Goal: Information Seeking & Learning: Learn about a topic

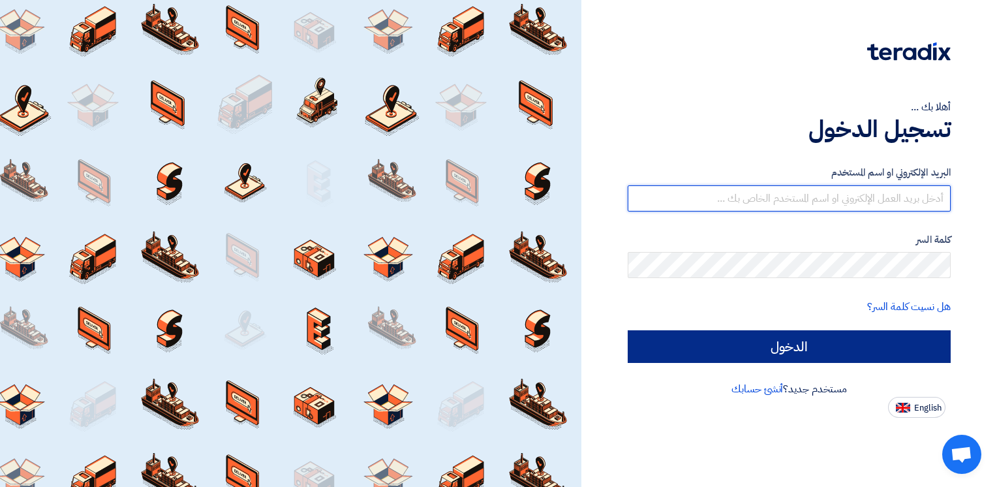
type input "[EMAIL_ADDRESS][DOMAIN_NAME]"
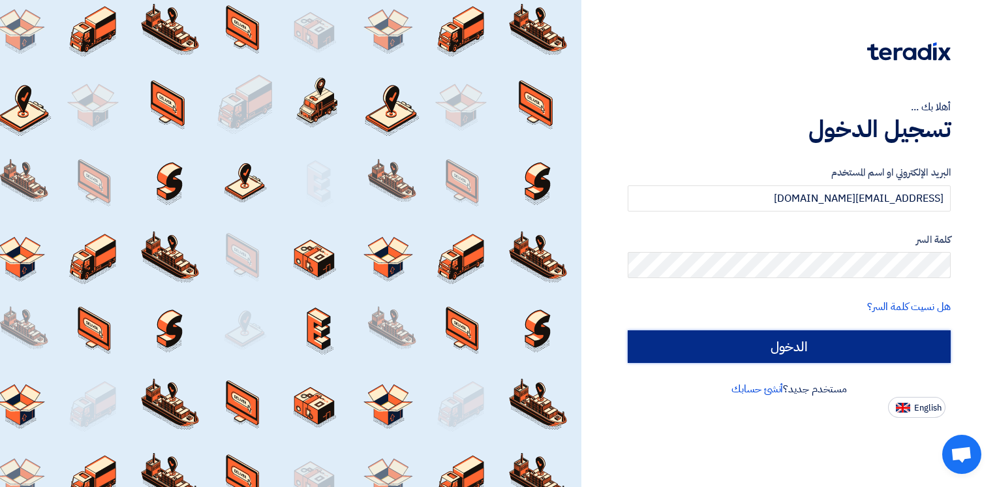
click at [875, 343] on input "الدخول" at bounding box center [788, 346] width 323 height 33
type input "Sign in"
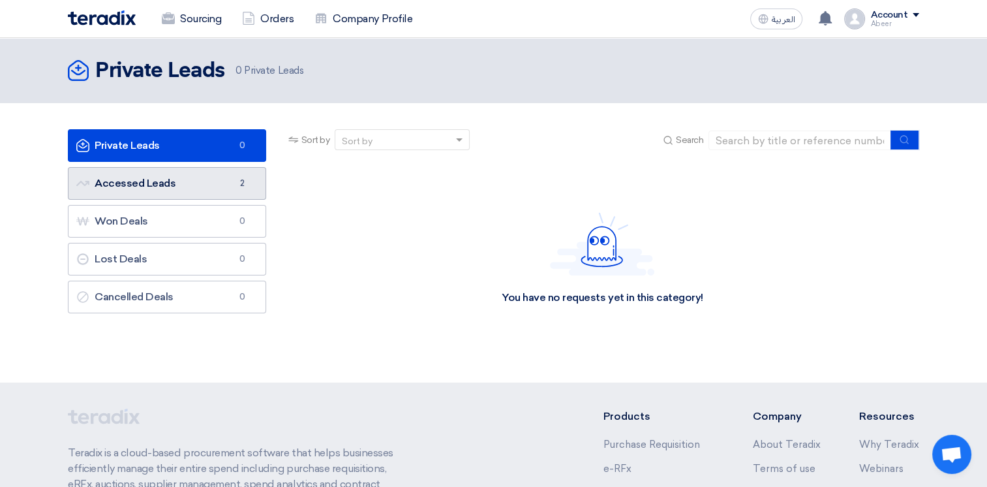
click at [184, 177] on link "Accessed Leads Accessed Leads 2" at bounding box center [167, 183] width 198 height 33
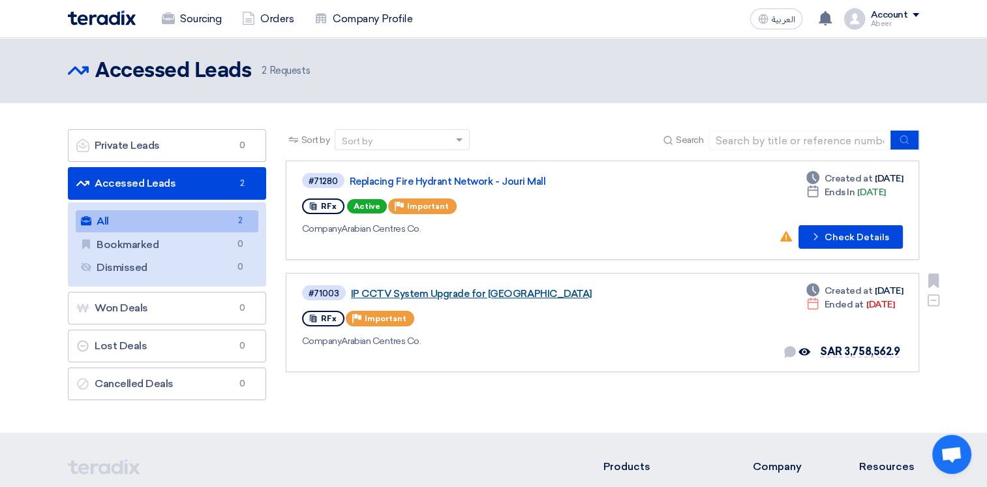
click at [490, 290] on link "IP CCTV System Upgrade for [GEOGRAPHIC_DATA]" at bounding box center [514, 294] width 326 height 12
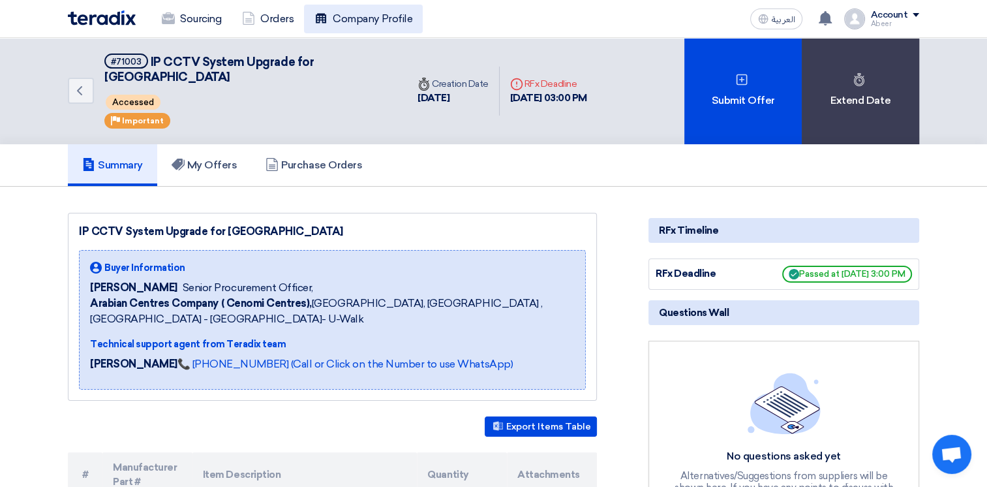
click at [337, 29] on link "Company Profile" at bounding box center [363, 19] width 119 height 29
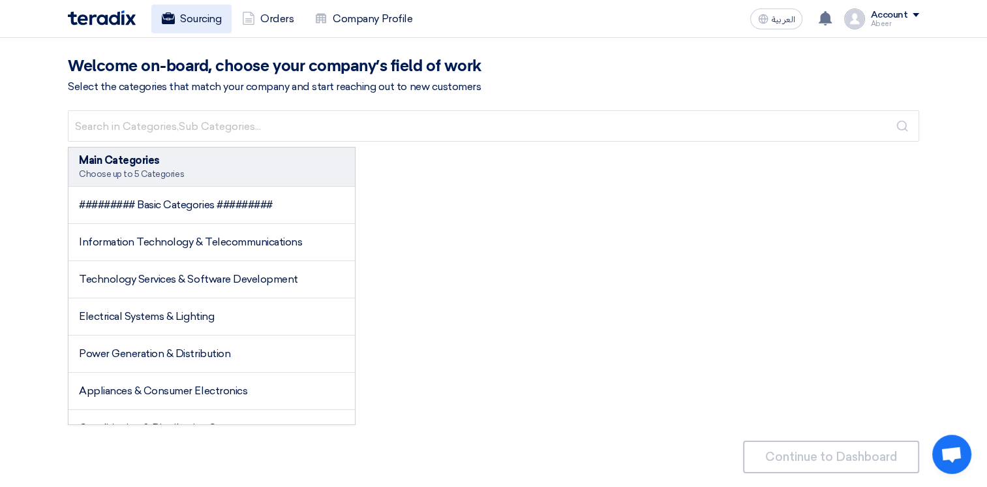
click at [190, 22] on link "Sourcing" at bounding box center [191, 19] width 80 height 29
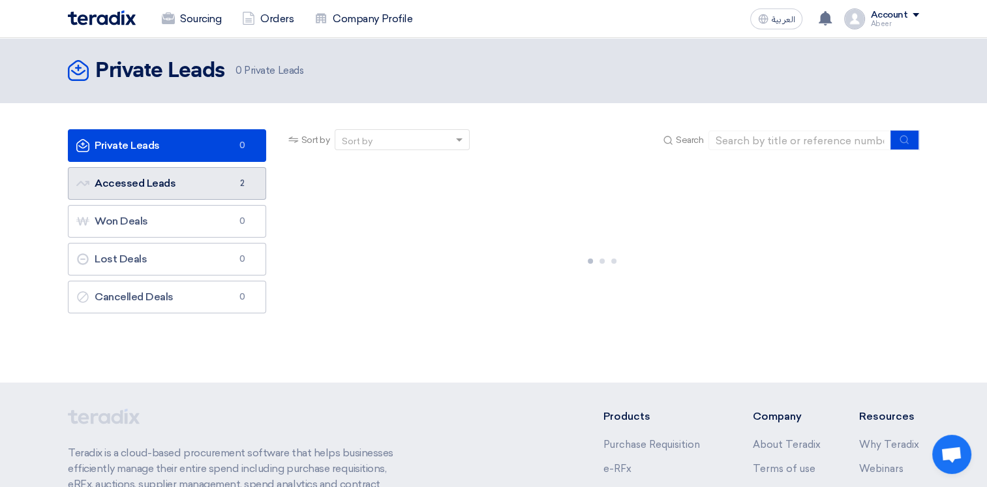
click at [211, 183] on link "Accessed Leads Accessed Leads 2" at bounding box center [167, 183] width 198 height 33
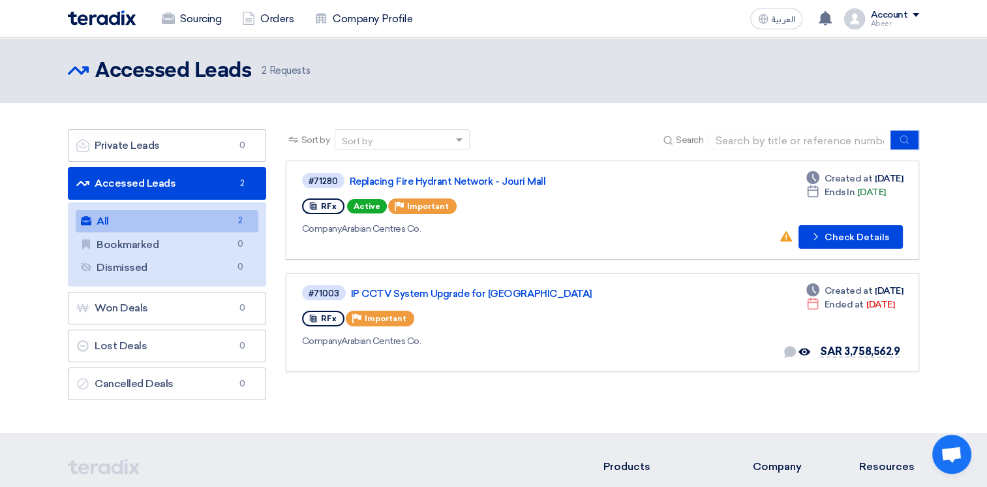
click at [179, 215] on link "All All 2" at bounding box center [167, 221] width 183 height 22
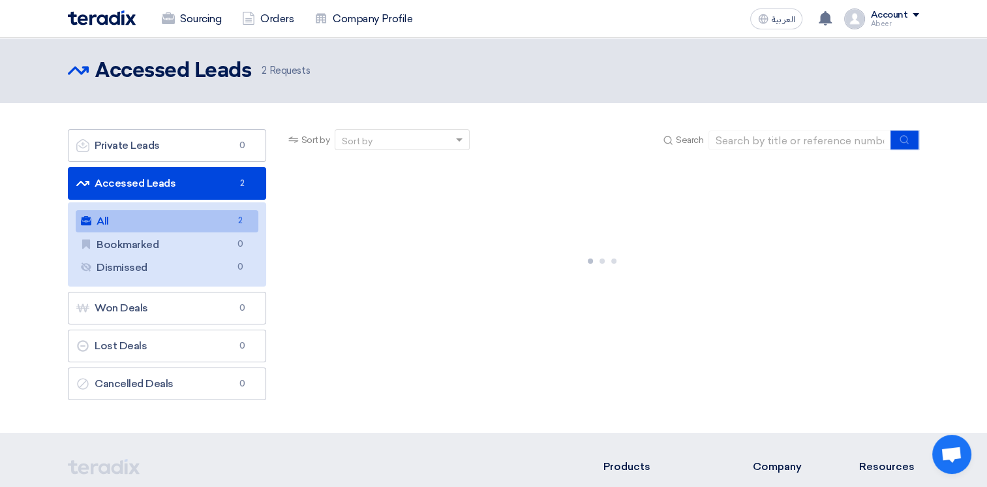
click at [179, 215] on link "All All 2" at bounding box center [167, 221] width 183 height 22
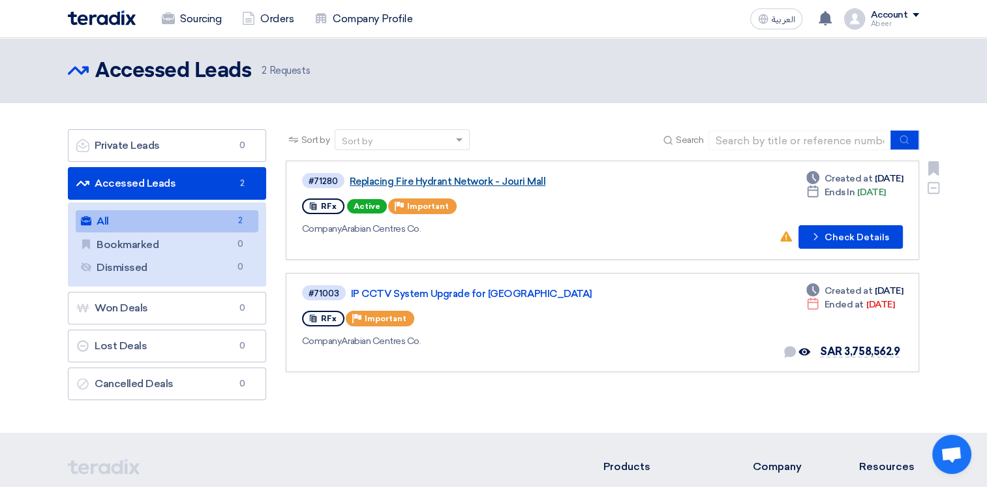
click at [462, 177] on link "Replacing Fire Hydrant Network - Jouri Mall" at bounding box center [513, 181] width 326 height 12
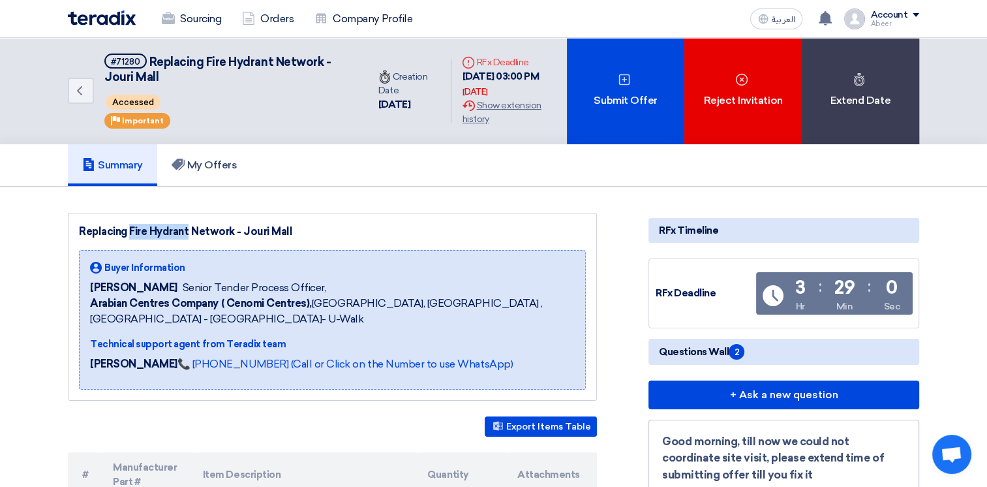
drag, startPoint x: 82, startPoint y: 231, endPoint x: 142, endPoint y: 222, distance: 60.6
click at [142, 224] on div "Replacing Fire Hydrant Network - Jouri Mall" at bounding box center [332, 232] width 507 height 16
drag, startPoint x: 142, startPoint y: 222, endPoint x: 293, endPoint y: 230, distance: 151.5
click at [293, 230] on div "Replacing Fire Hydrant Network - Jouri Mall" at bounding box center [332, 232] width 507 height 16
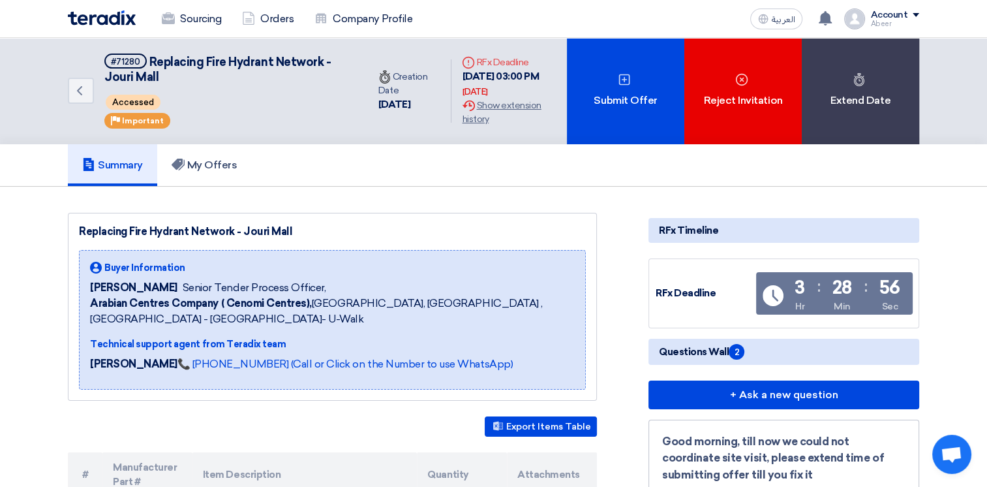
click at [226, 228] on div "Replacing Fire Hydrant Network - Jouri Mall" at bounding box center [332, 232] width 507 height 16
drag, startPoint x: 232, startPoint y: 230, endPoint x: 210, endPoint y: 226, distance: 22.5
click at [210, 226] on div "Replacing Fire Hydrant Network - Jouri Mall" at bounding box center [332, 232] width 507 height 16
drag, startPoint x: 210, startPoint y: 226, endPoint x: 240, endPoint y: 231, distance: 30.5
click at [240, 231] on div "Replacing Fire Hydrant Network - Jouri Mall" at bounding box center [332, 232] width 507 height 16
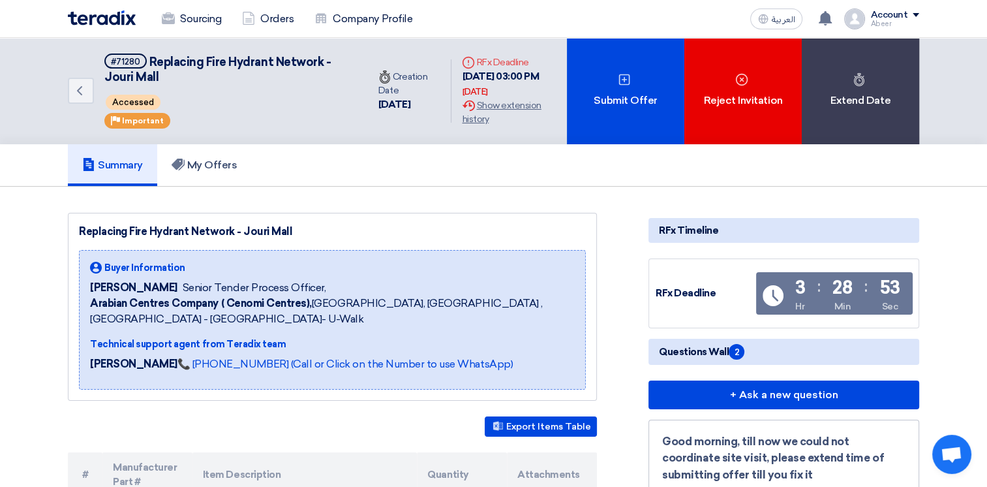
click at [240, 231] on div "Replacing Fire Hydrant Network - Jouri Mall" at bounding box center [332, 232] width 507 height 16
drag, startPoint x: 148, startPoint y: 63, endPoint x: 331, endPoint y: 57, distance: 183.3
click at [331, 57] on h5 "#71280 Replacing Fire Hydrant Network - Jouri Mall" at bounding box center [228, 69] width 248 height 32
copy span "Replacing Fire Hydrant Network -"
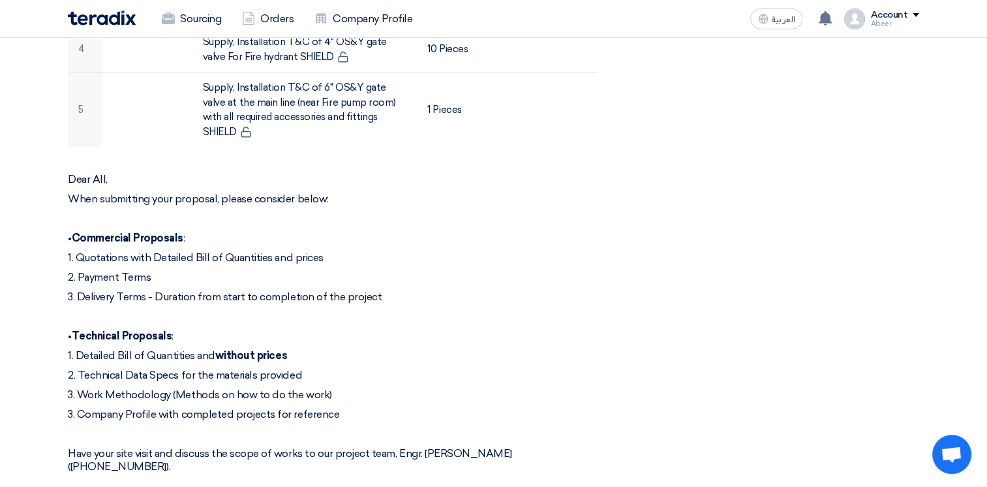
scroll to position [956, 0]
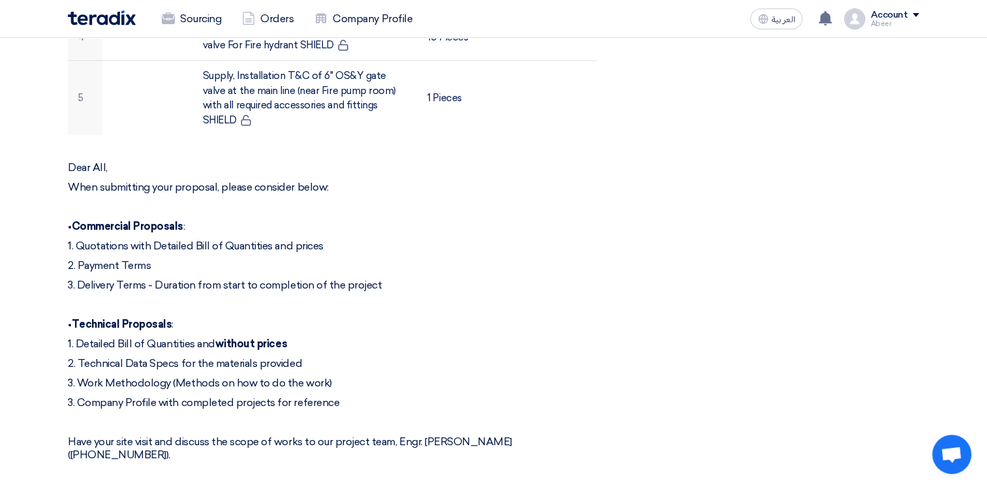
click at [350, 468] on p at bounding box center [332, 474] width 529 height 13
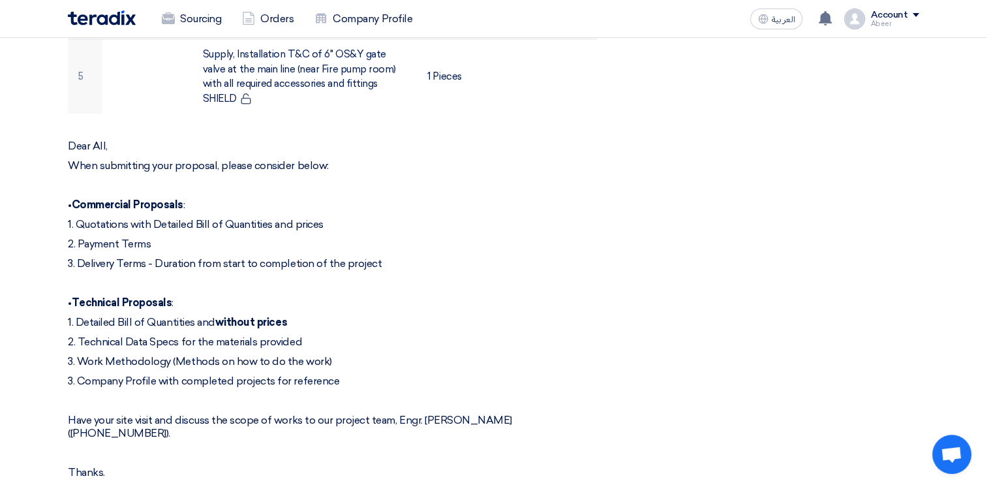
scroll to position [998, 0]
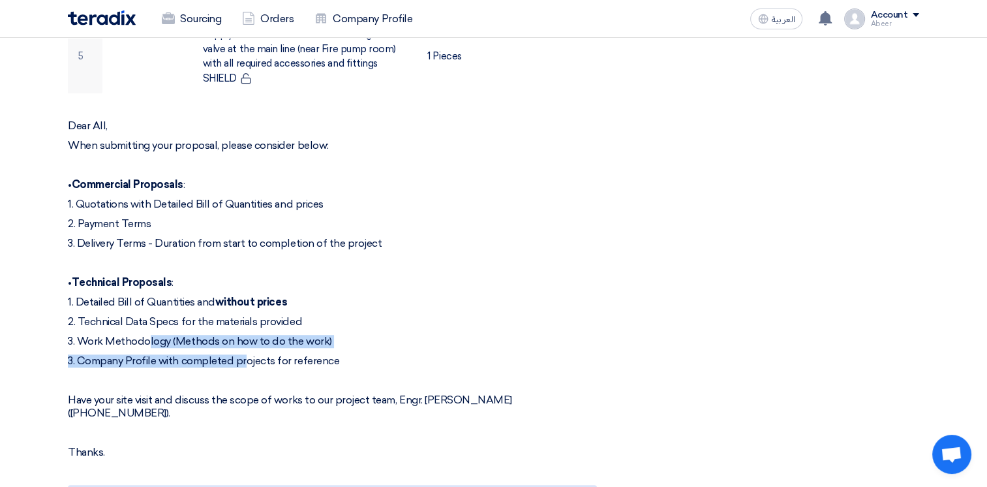
drag, startPoint x: 112, startPoint y: 306, endPoint x: 215, endPoint y: 319, distance: 103.9
click at [215, 319] on div "Dear All, When submitting your proposal, please consider below: • Commercial Pr…" at bounding box center [332, 288] width 529 height 339
drag, startPoint x: 215, startPoint y: 319, endPoint x: 338, endPoint y: 304, distance: 124.2
click at [338, 335] on p "3. Work Methodology (Methods on how to do the work)" at bounding box center [332, 341] width 529 height 13
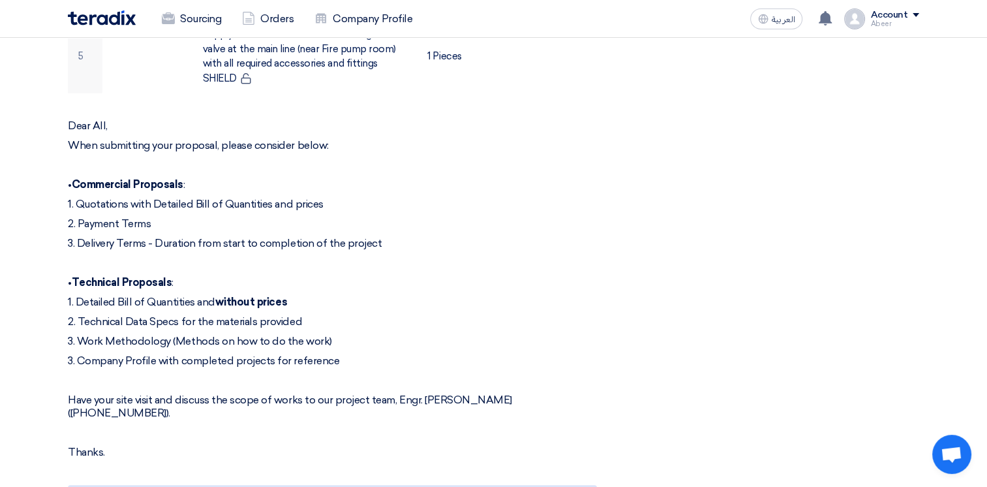
click at [252, 360] on div "Dear All, When submitting your proposal, please consider below: • Commercial Pr…" at bounding box center [332, 288] width 529 height 339
drag, startPoint x: 352, startPoint y: 309, endPoint x: 97, endPoint y: 314, distance: 255.7
click at [97, 335] on p "3. Work Methodology (Methods on how to do the work)" at bounding box center [332, 341] width 529 height 13
copy p "Work Methodology (Methods on how to do the work)"
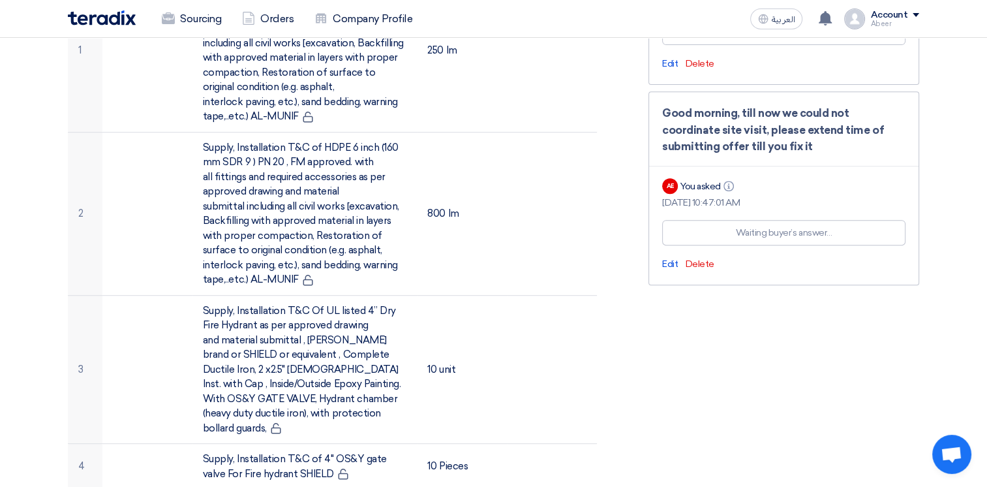
scroll to position [525, 0]
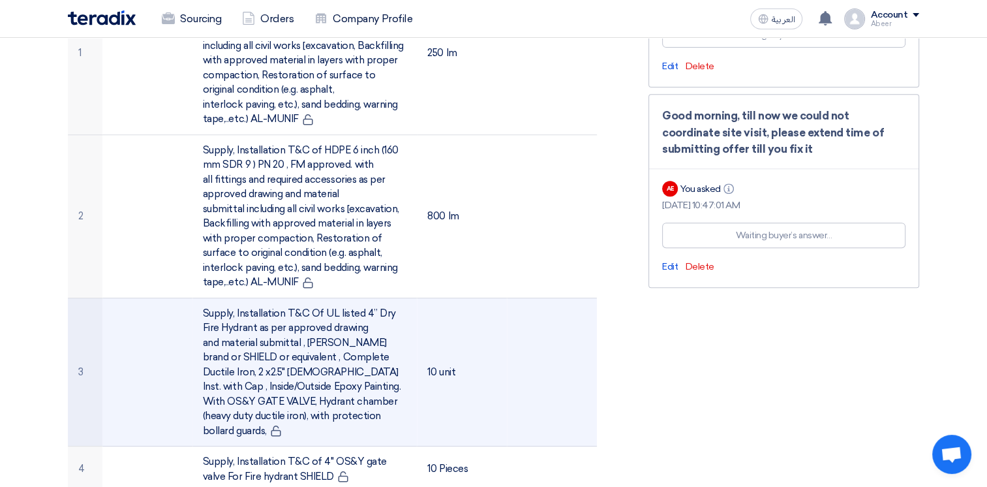
click at [162, 374] on td at bounding box center [147, 371] width 90 height 149
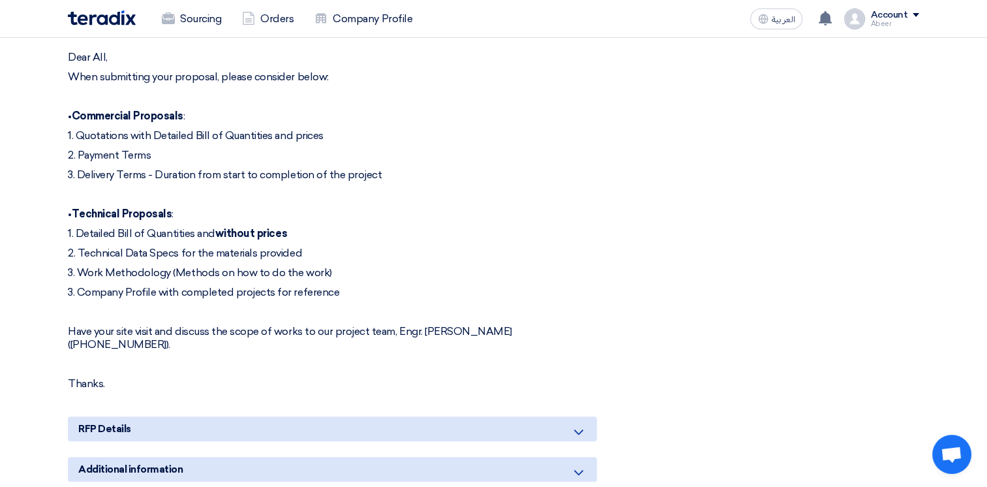
scroll to position [1068, 0]
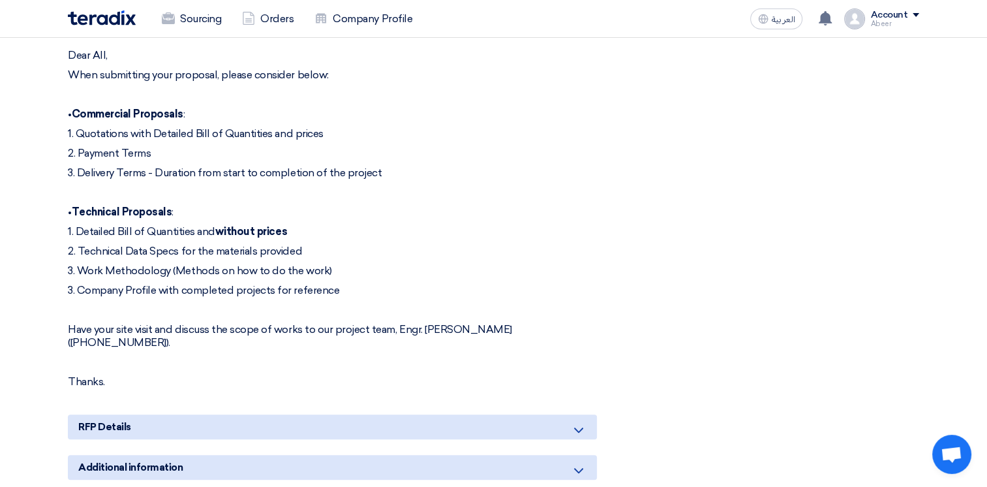
drag, startPoint x: 346, startPoint y: 235, endPoint x: 101, endPoint y: 243, distance: 245.4
click at [101, 264] on p "3. Work Methodology (Methods on how to do the work)" at bounding box center [332, 270] width 529 height 13
copy p "Work Methodology (Methods on how to do the work)"
